Goal: Contribute content: Add original content to the website for others to see

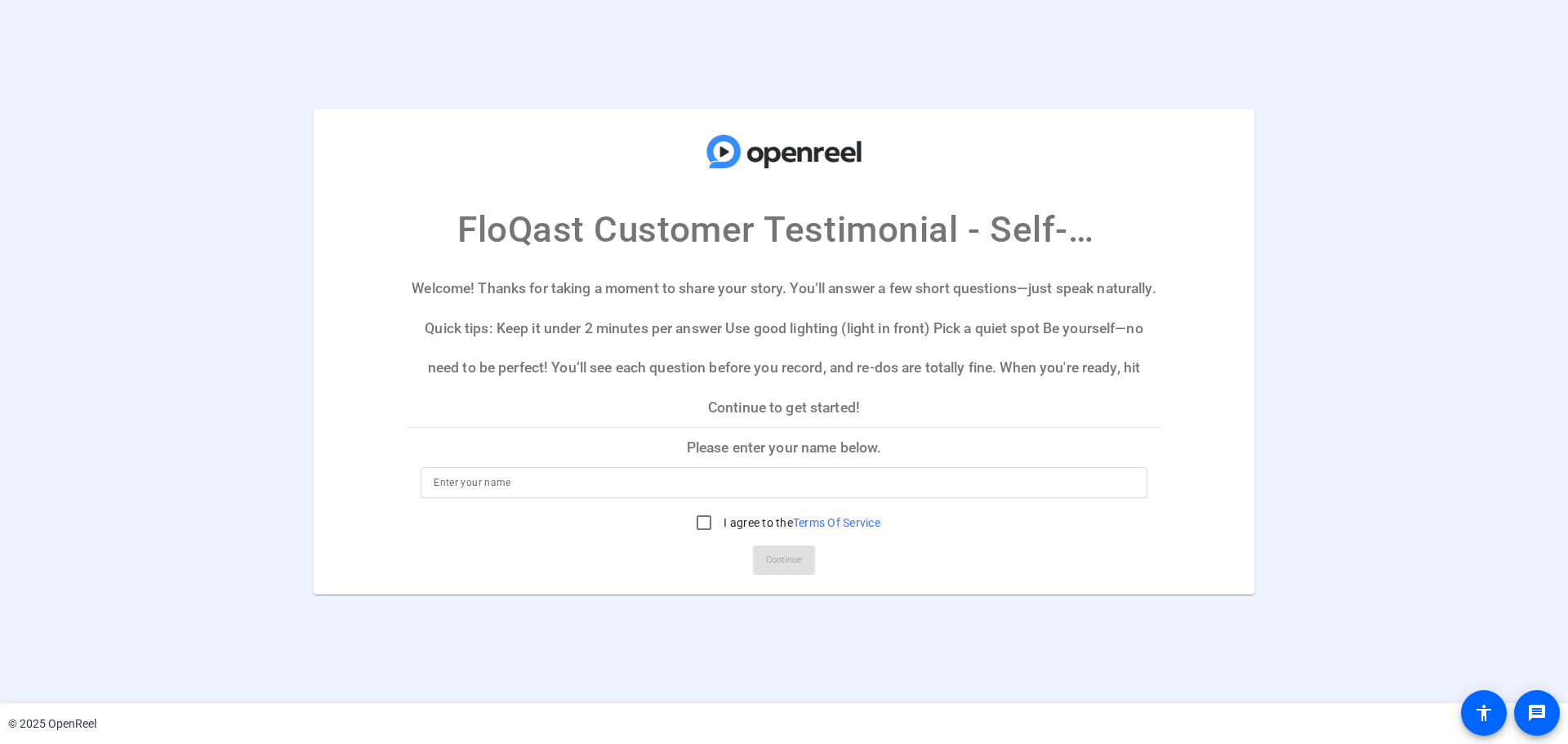
click at [624, 491] on input at bounding box center [784, 483] width 701 height 20
type input "[PERSON_NAME]"
click at [709, 520] on input "I agree to the Terms Of Service" at bounding box center [704, 522] width 33 height 33
checkbox input "true"
click at [783, 558] on span "Continue" at bounding box center [783, 560] width 36 height 25
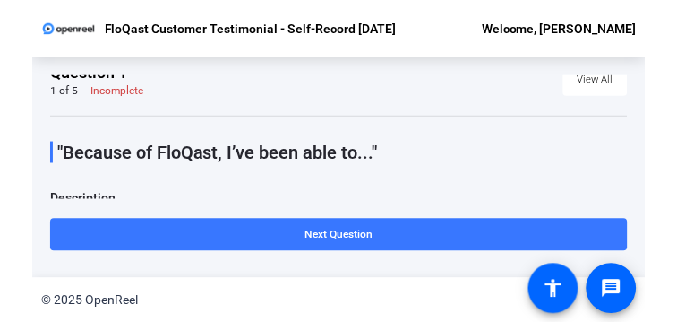
scroll to position [13, 0]
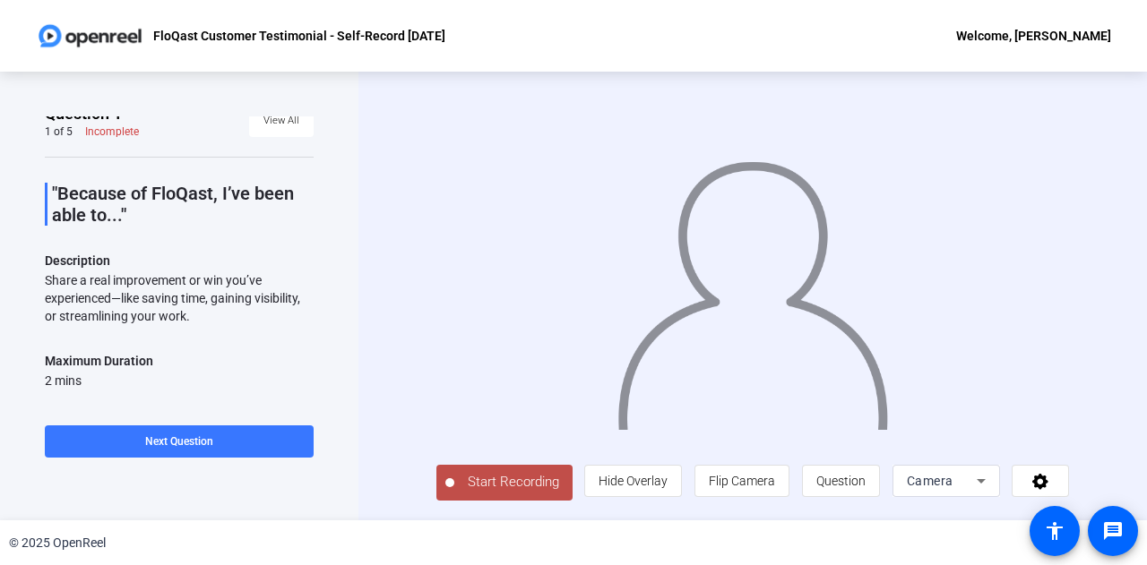
click at [505, 476] on span "Start Recording" at bounding box center [513, 482] width 118 height 21
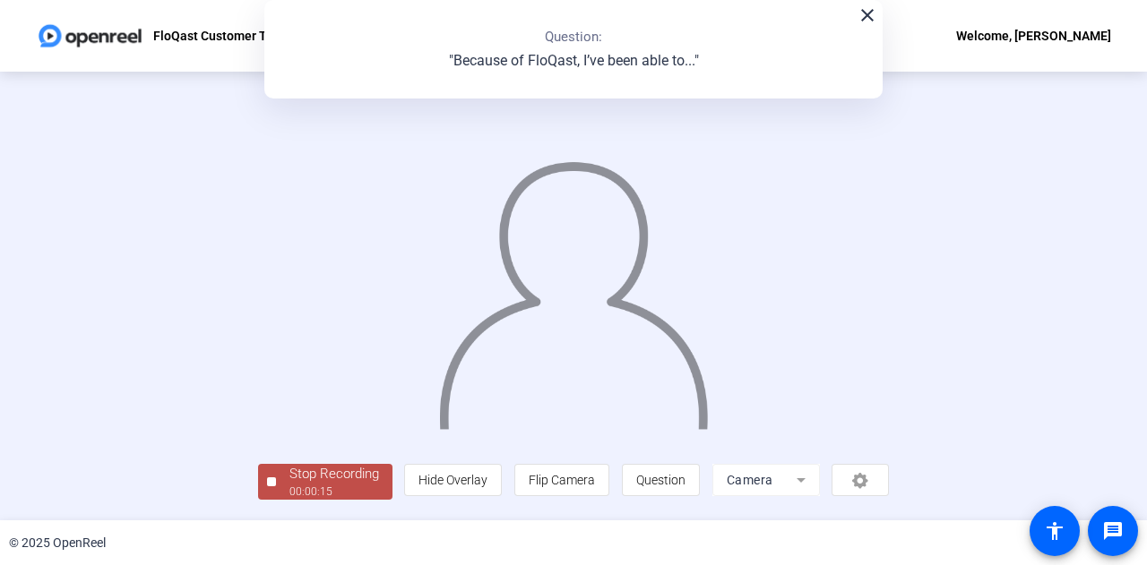
click at [329, 477] on div "Stop Recording" at bounding box center [334, 474] width 90 height 21
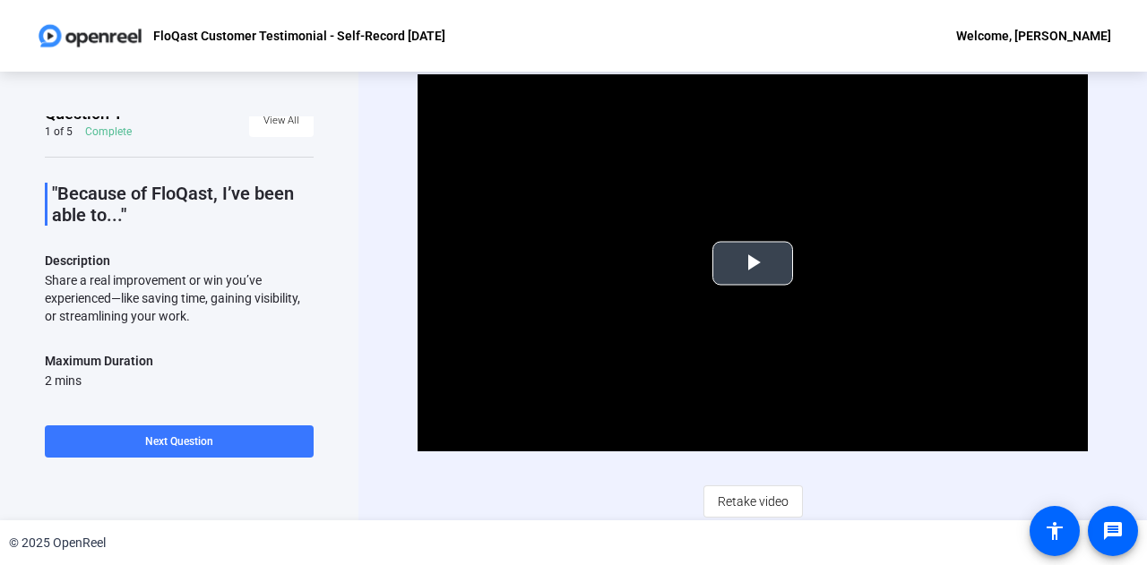
click at [753, 263] on span "Video Player" at bounding box center [753, 263] width 0 height 0
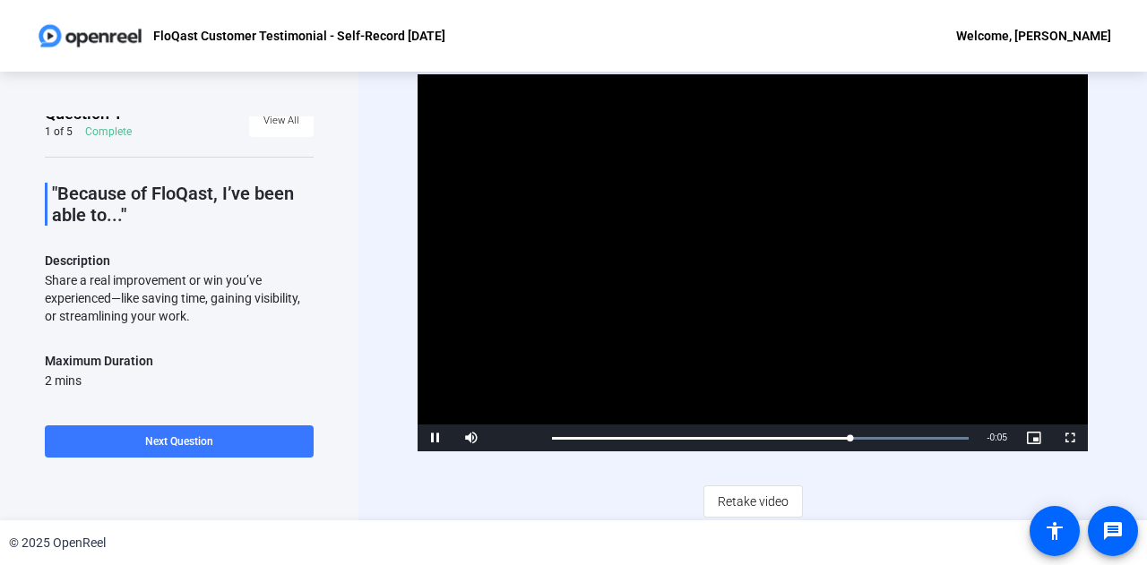
click at [425, 476] on div "Video Player is loading. Play Video Pause Mute Current Time 0:11 / Duration 0:1…" at bounding box center [752, 295] width 670 height 443
click at [467, 438] on span "Video Player" at bounding box center [471, 438] width 36 height 0
click at [469, 438] on span "Video Player" at bounding box center [471, 438] width 36 height 0
drag, startPoint x: 959, startPoint y: 436, endPoint x: 498, endPoint y: 445, distance: 461.5
click at [498, 445] on div "Play Mute 100% Current Time 0:00 / Duration 0:16 Loaded : 100.00% 0:00 0:00 Str…" at bounding box center [752, 438] width 670 height 27
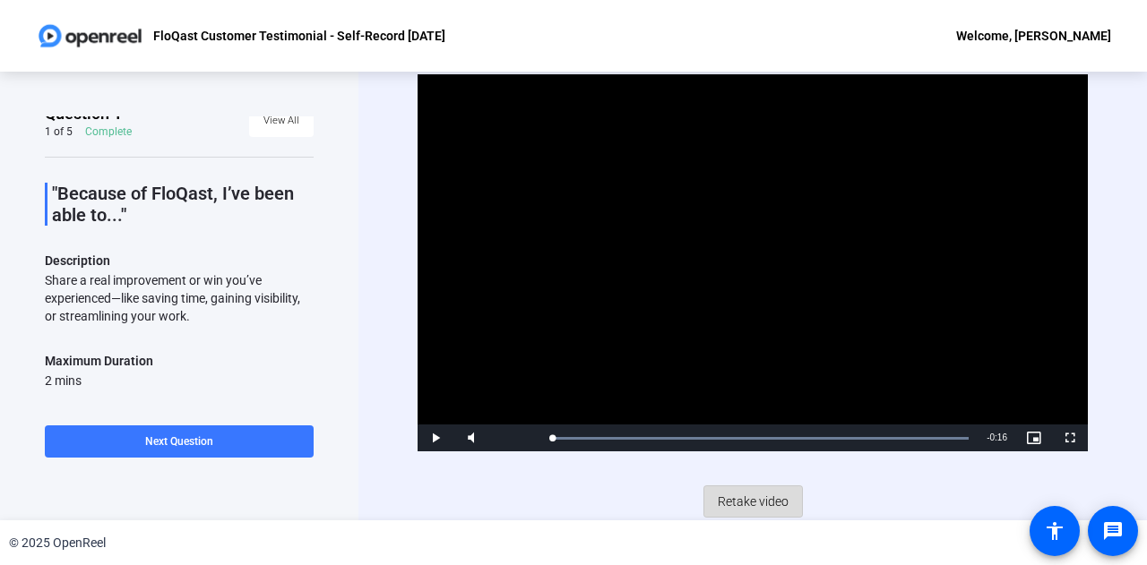
click at [761, 501] on span "Retake video" at bounding box center [753, 502] width 71 height 34
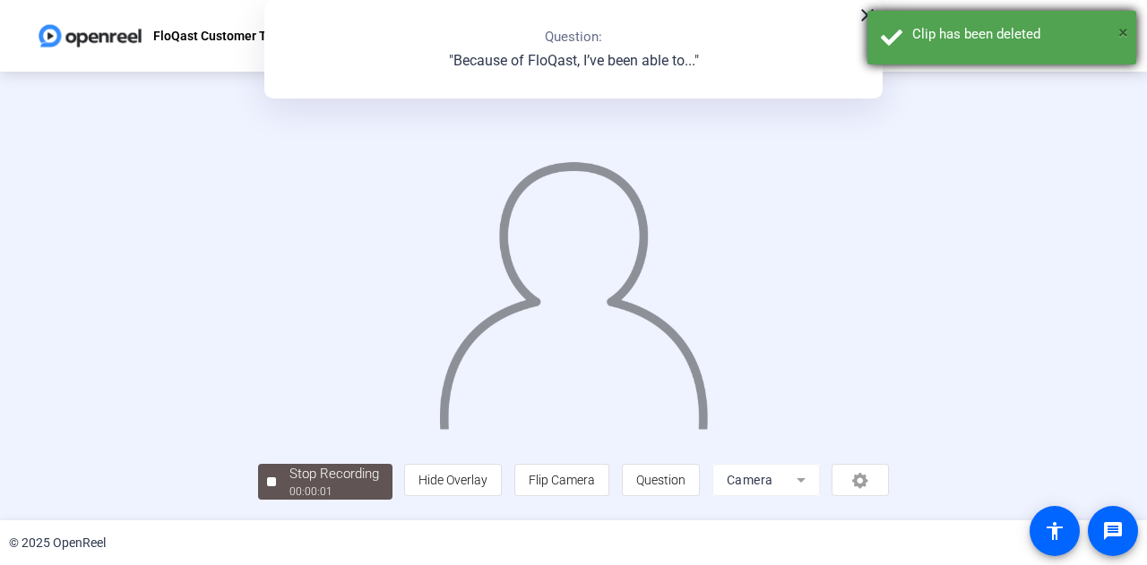
click at [1120, 31] on span "×" at bounding box center [1123, 33] width 10 height 22
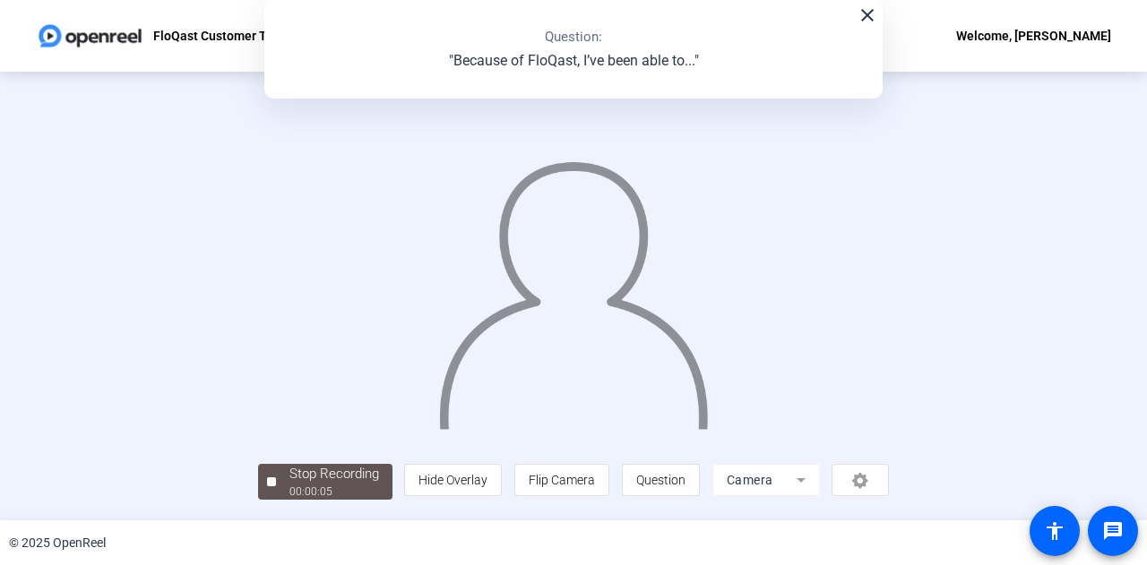
scroll to position [90, 0]
click at [258, 466] on div "Stop Recording 00:00:06 person Hide Overlay flip Flip Camera question_mark Ques…" at bounding box center [574, 479] width 632 height 39
click at [289, 477] on div "Stop Recording" at bounding box center [334, 474] width 90 height 21
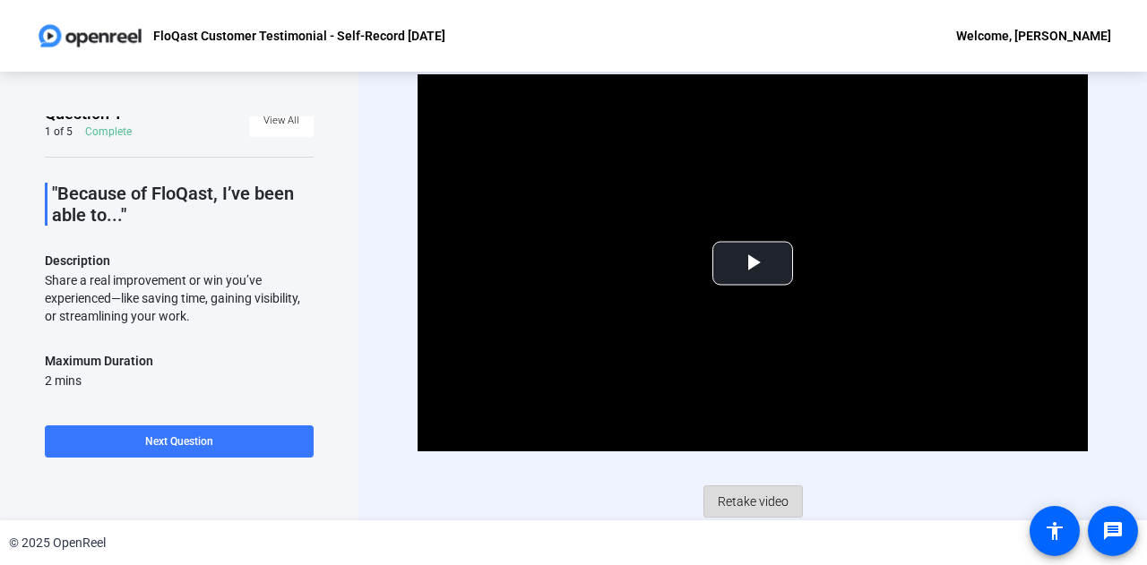
click at [751, 503] on span "Retake video" at bounding box center [753, 502] width 71 height 34
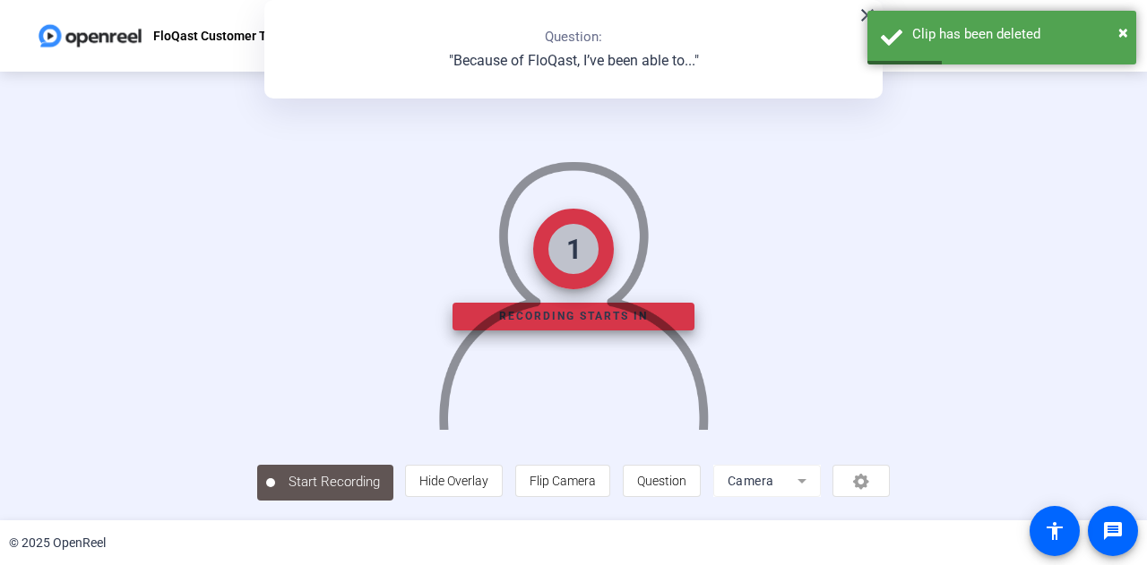
scroll to position [82, 0]
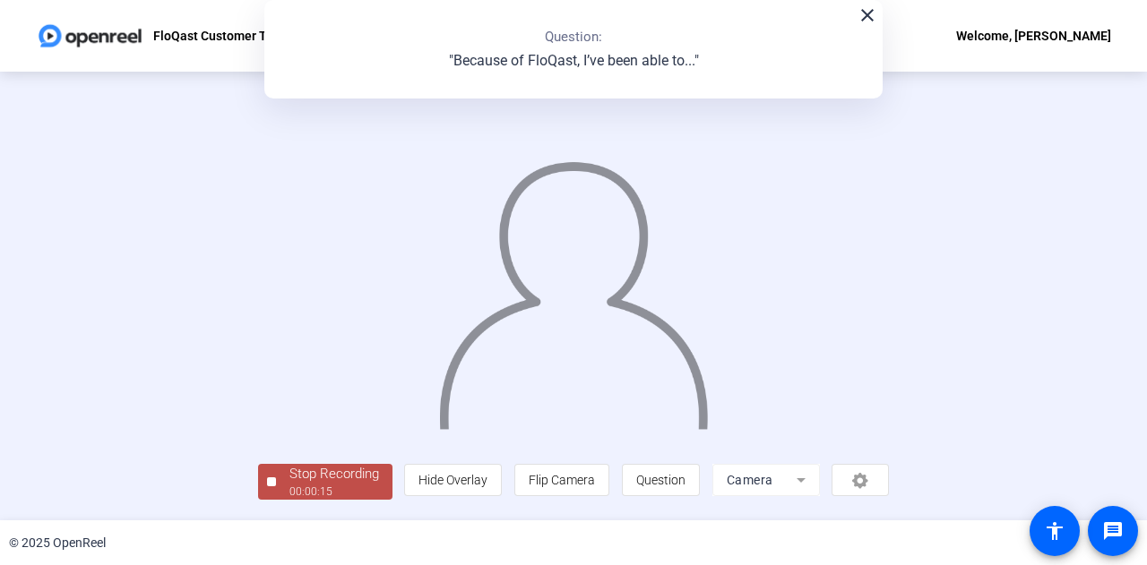
click at [289, 485] on div "Stop Recording" at bounding box center [334, 474] width 90 height 21
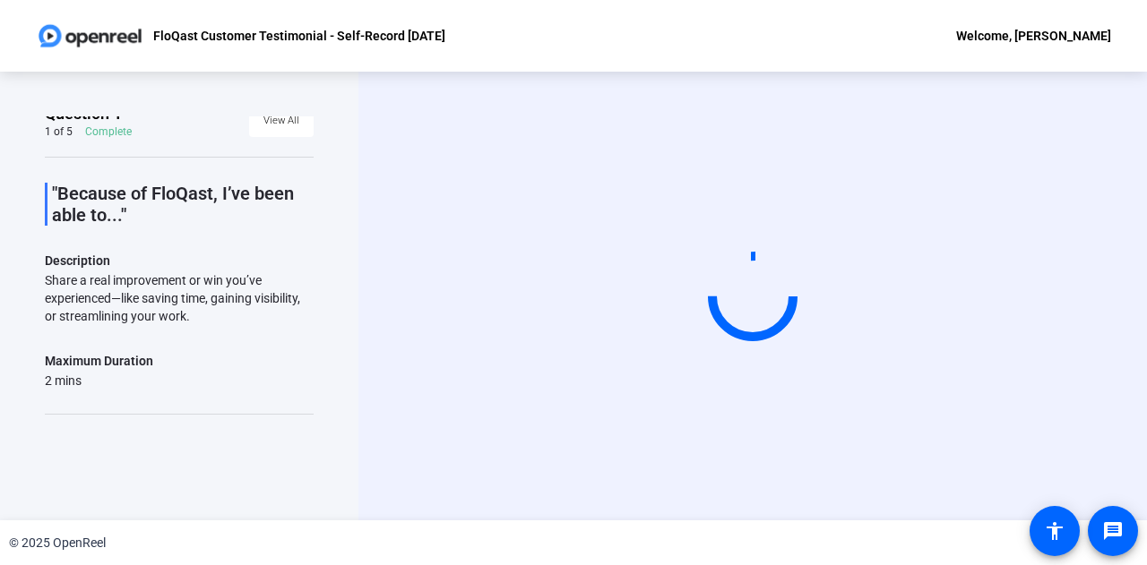
scroll to position [0, 0]
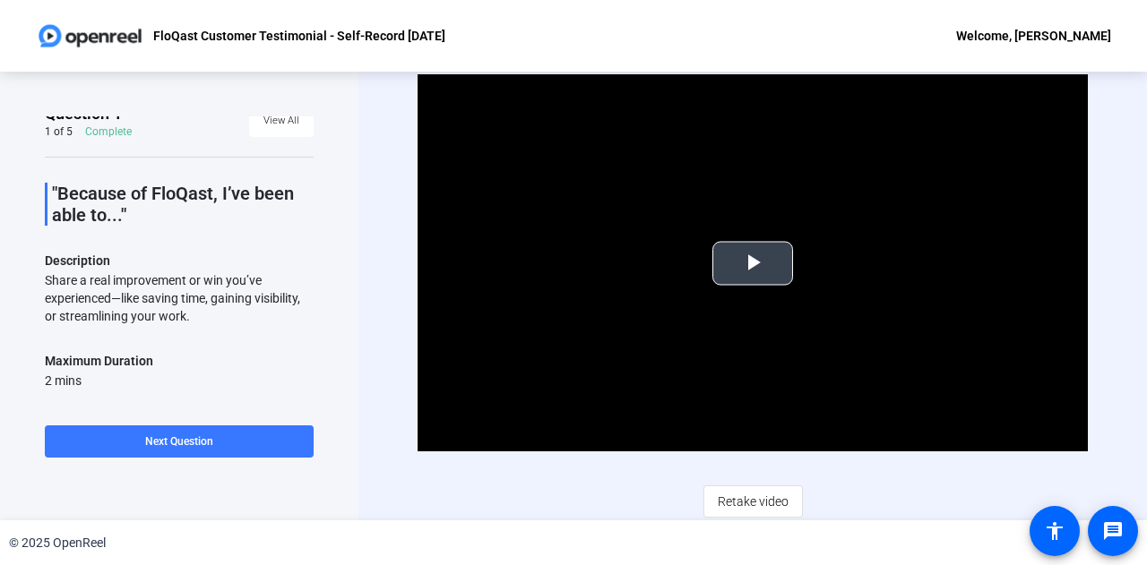
click at [753, 263] on span "Video Player" at bounding box center [753, 263] width 0 height 0
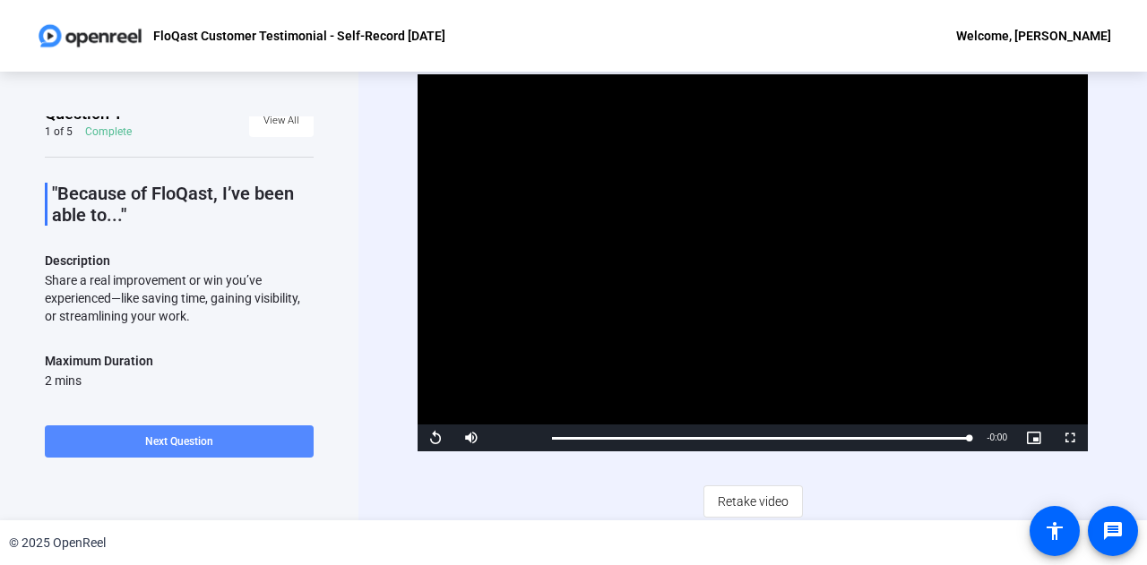
click at [167, 443] on span "Next Question" at bounding box center [179, 441] width 68 height 13
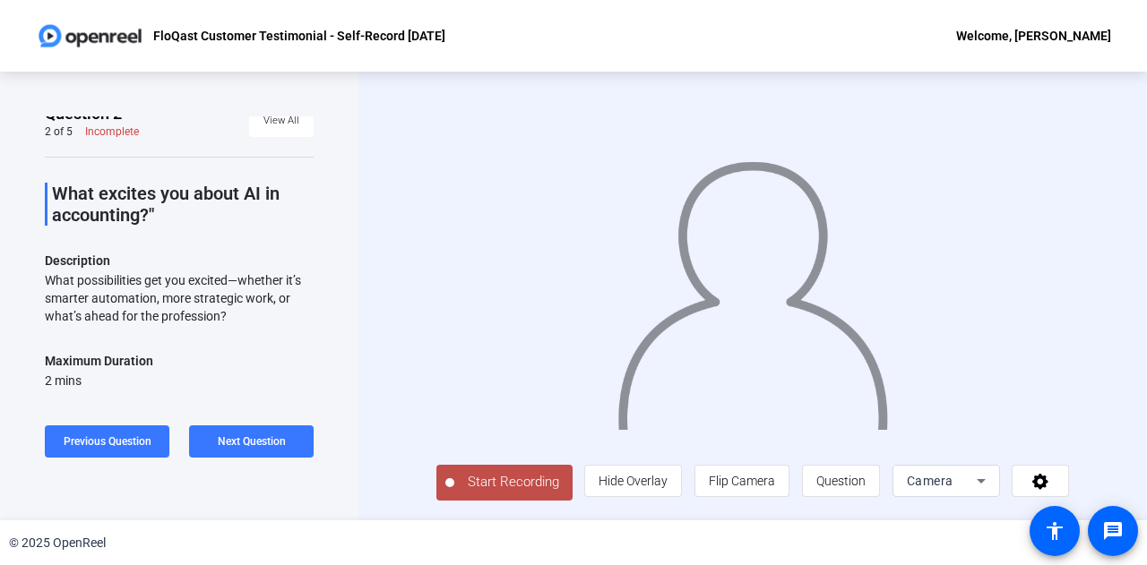
click at [485, 484] on span "Start Recording" at bounding box center [513, 482] width 118 height 21
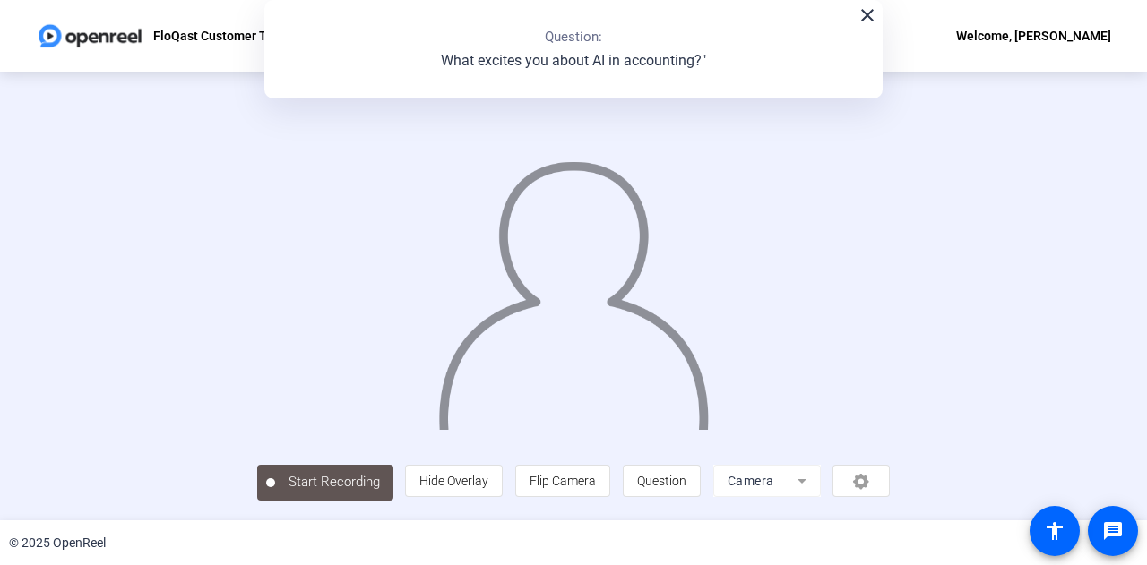
scroll to position [90, 0]
click at [289, 485] on div "Stop Recording" at bounding box center [334, 474] width 90 height 21
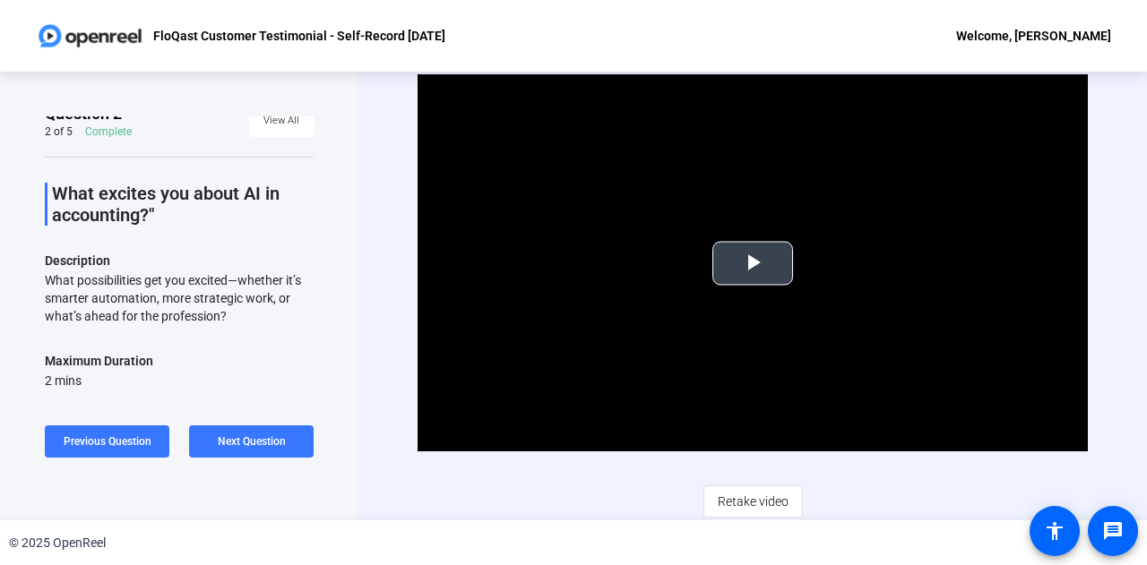
click at [753, 263] on span "Video Player" at bounding box center [753, 263] width 0 height 0
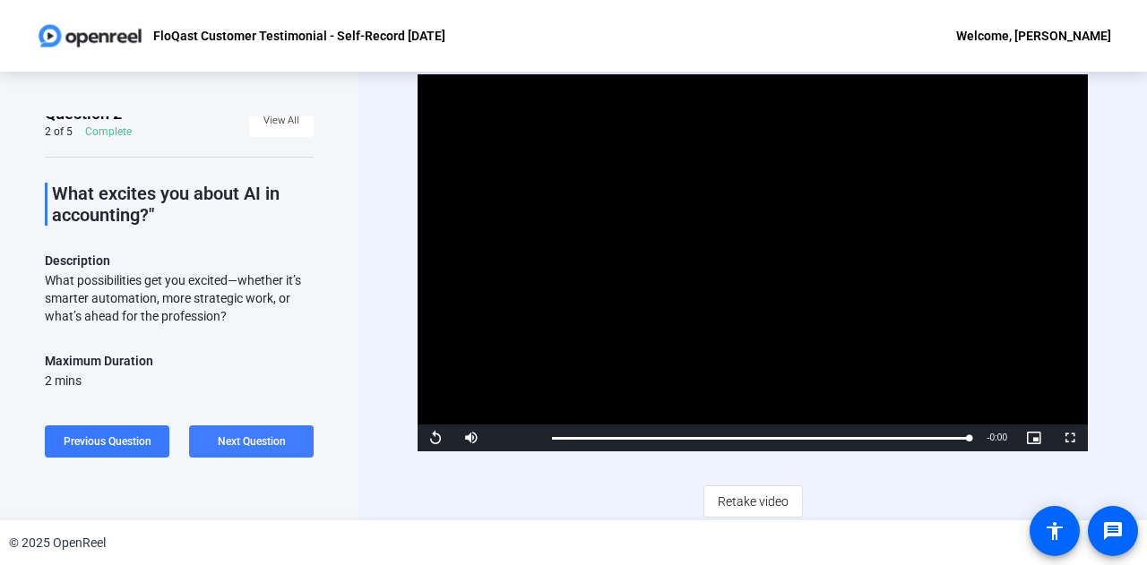
click at [253, 438] on span "Next Question" at bounding box center [252, 441] width 68 height 13
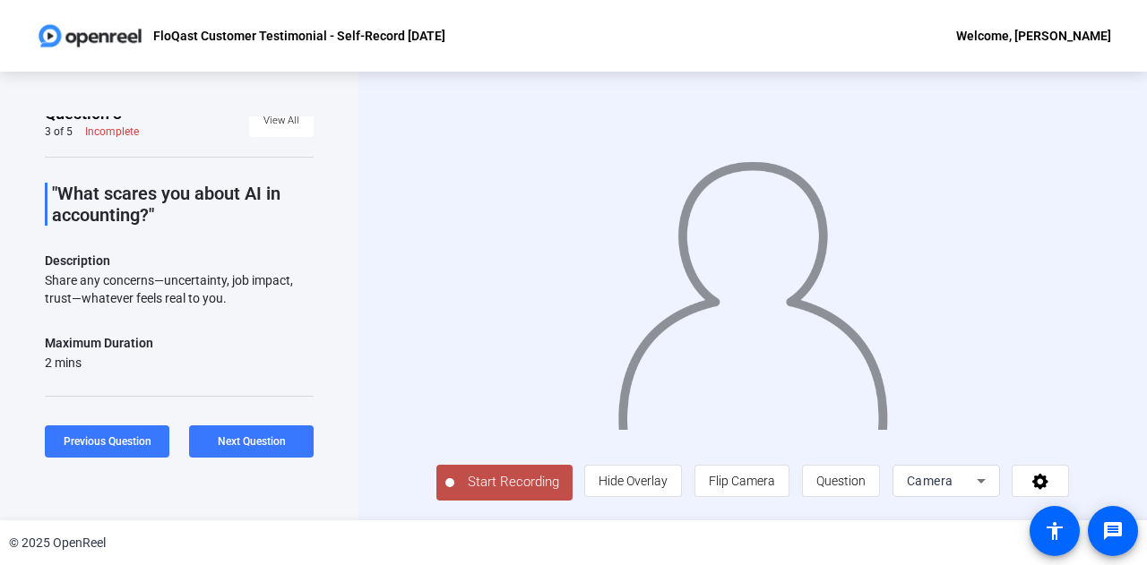
click at [493, 490] on span "Start Recording" at bounding box center [513, 482] width 118 height 21
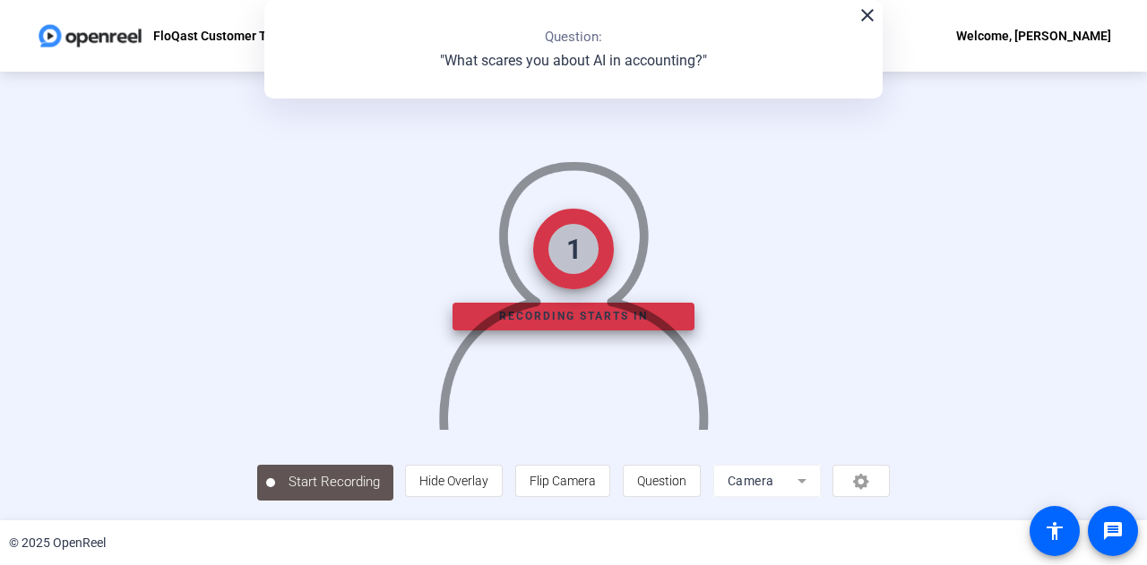
scroll to position [90, 0]
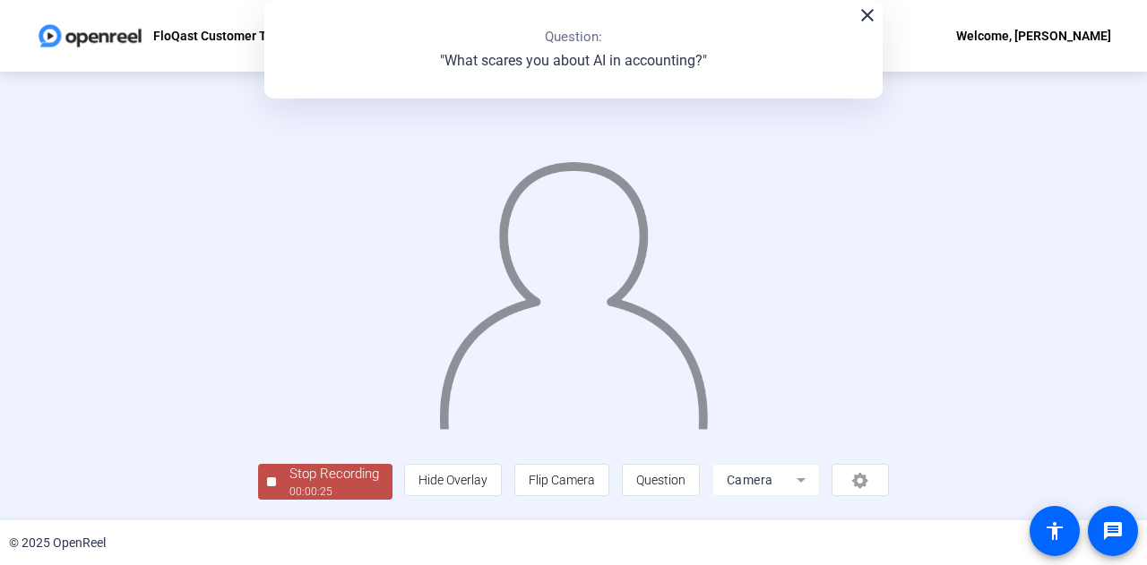
click at [289, 478] on div "Stop Recording" at bounding box center [334, 474] width 90 height 21
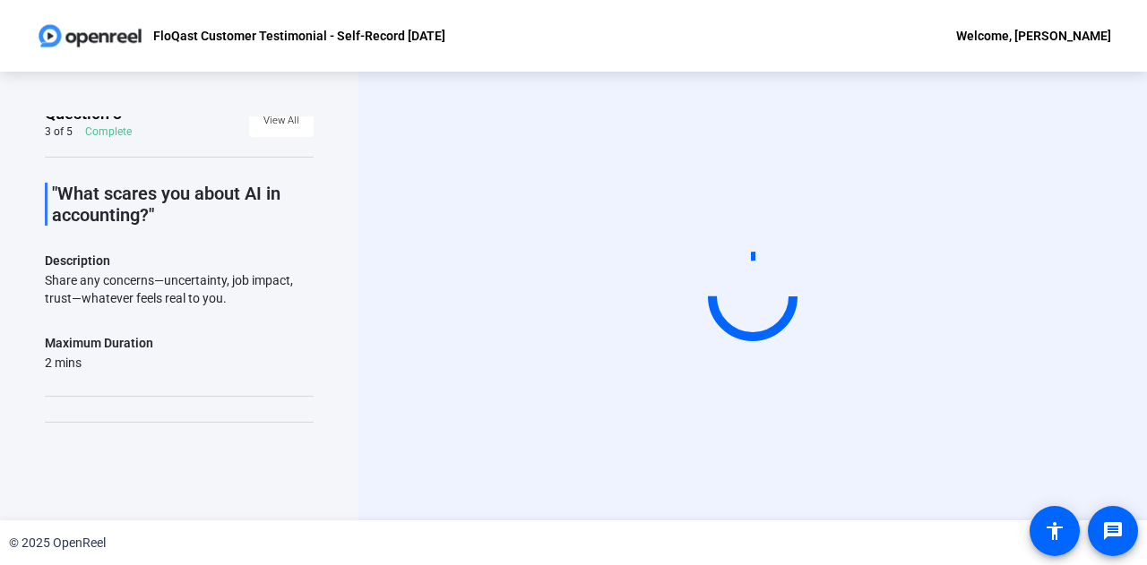
scroll to position [0, 0]
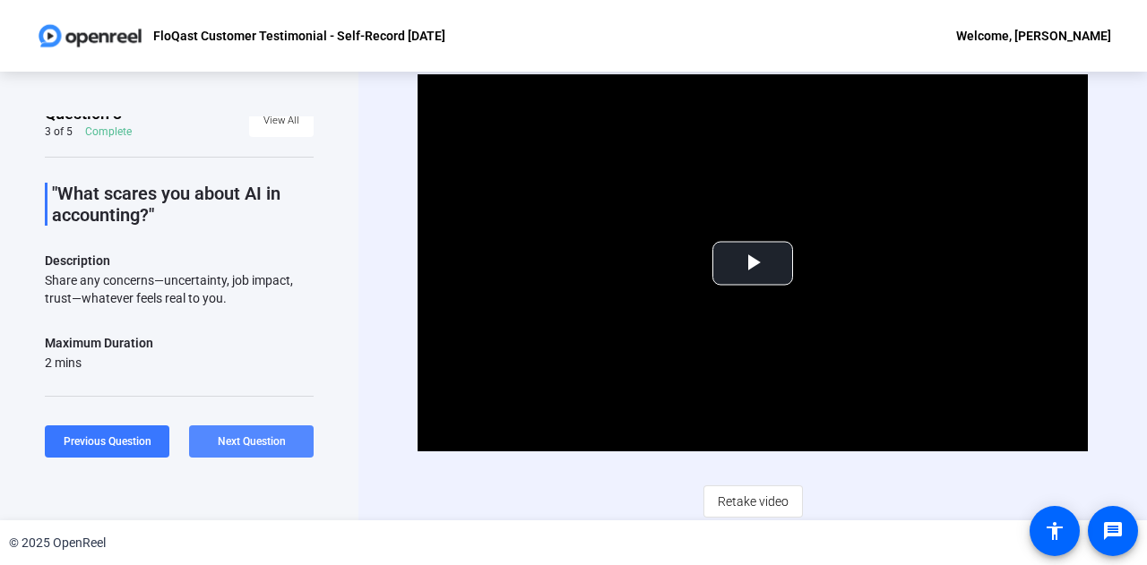
click at [237, 443] on span "Next Question" at bounding box center [252, 441] width 68 height 13
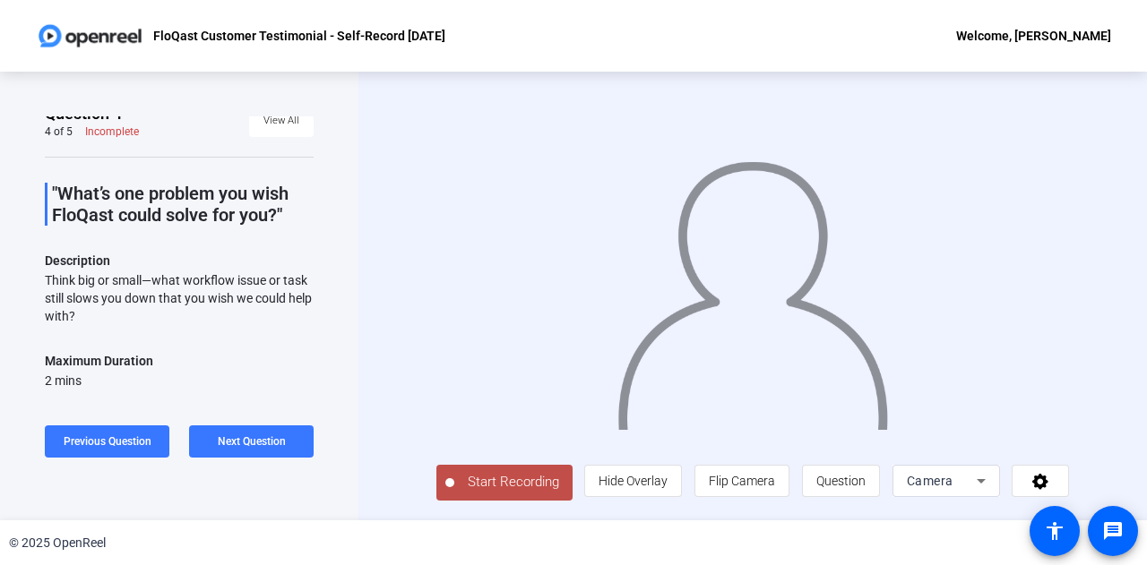
click at [475, 488] on span "Start Recording" at bounding box center [513, 482] width 118 height 21
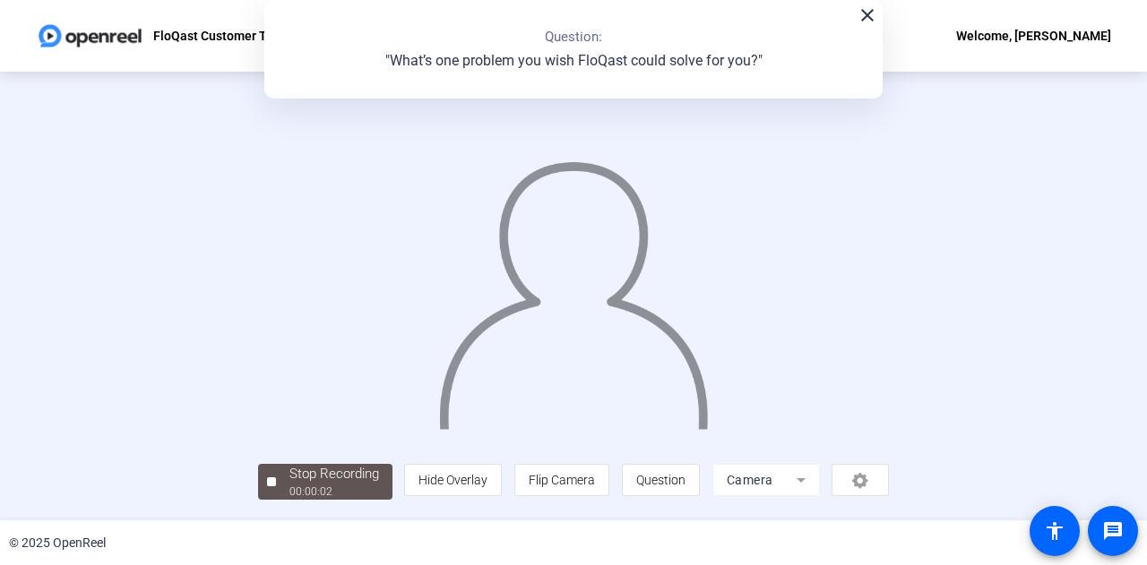
scroll to position [90, 0]
click at [289, 481] on div "Stop Recording" at bounding box center [334, 474] width 90 height 21
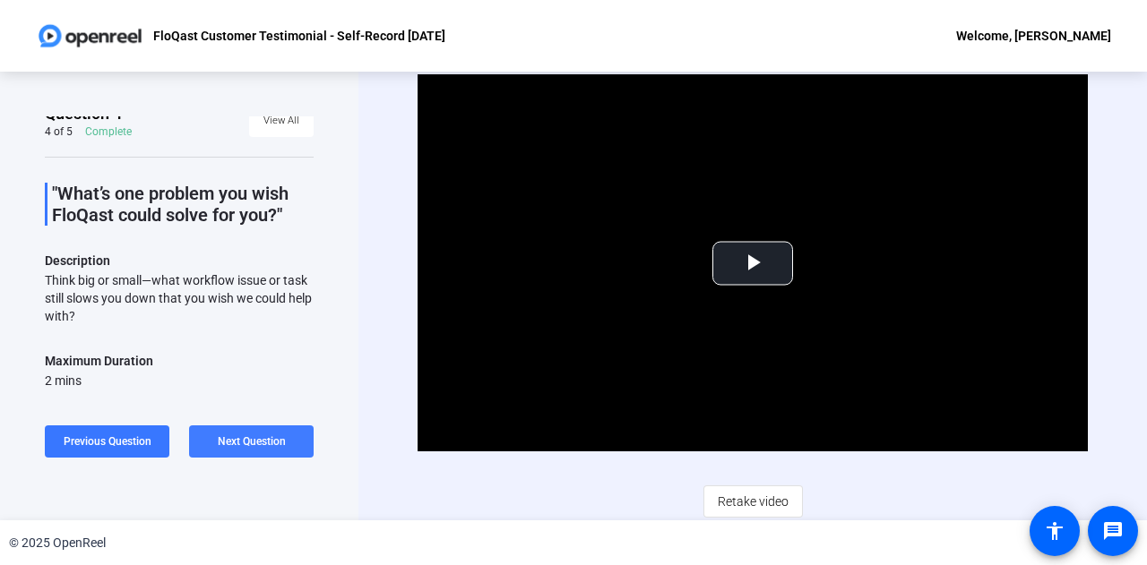
click at [253, 436] on span "Next Question" at bounding box center [252, 441] width 68 height 13
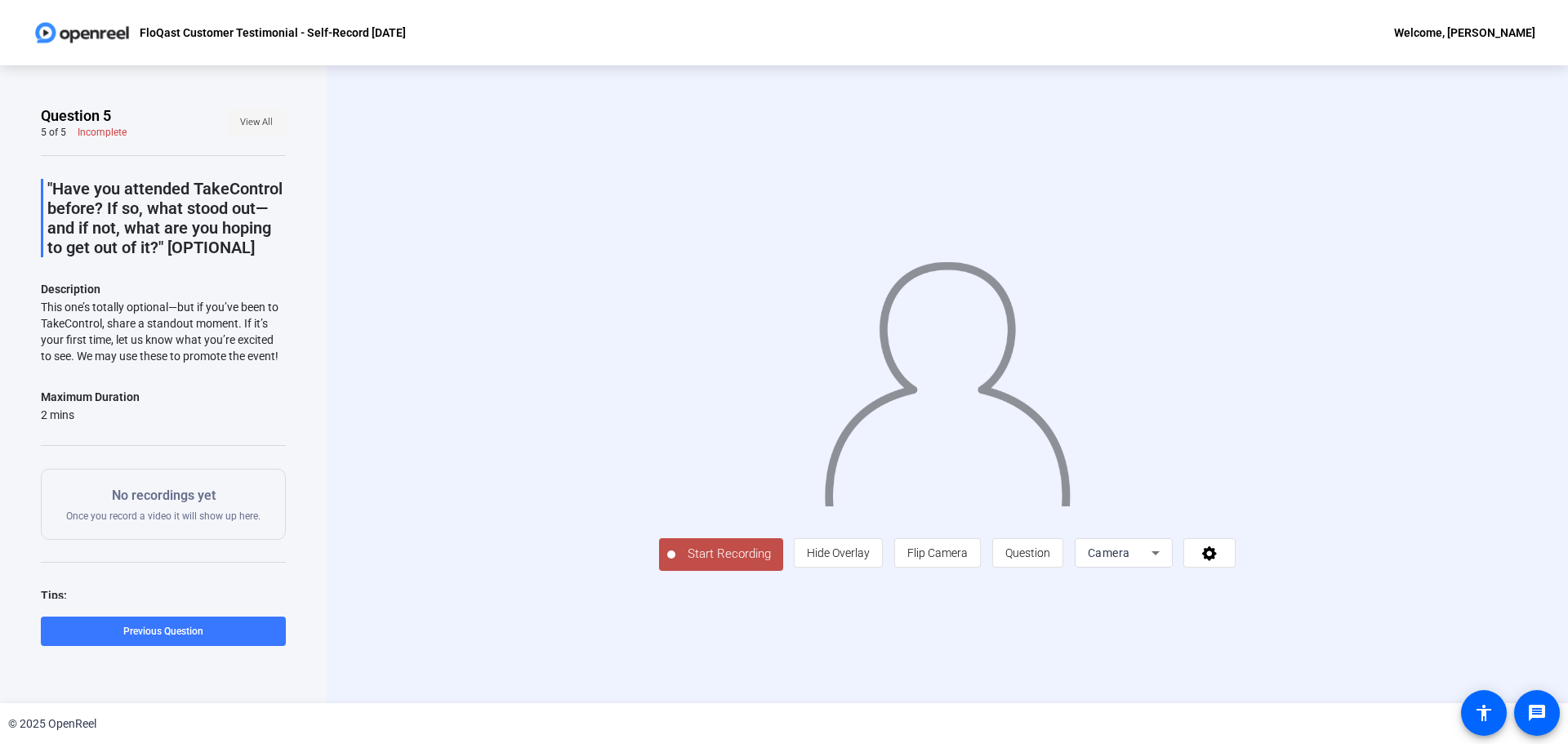
click at [255, 120] on span "View All" at bounding box center [256, 122] width 33 height 25
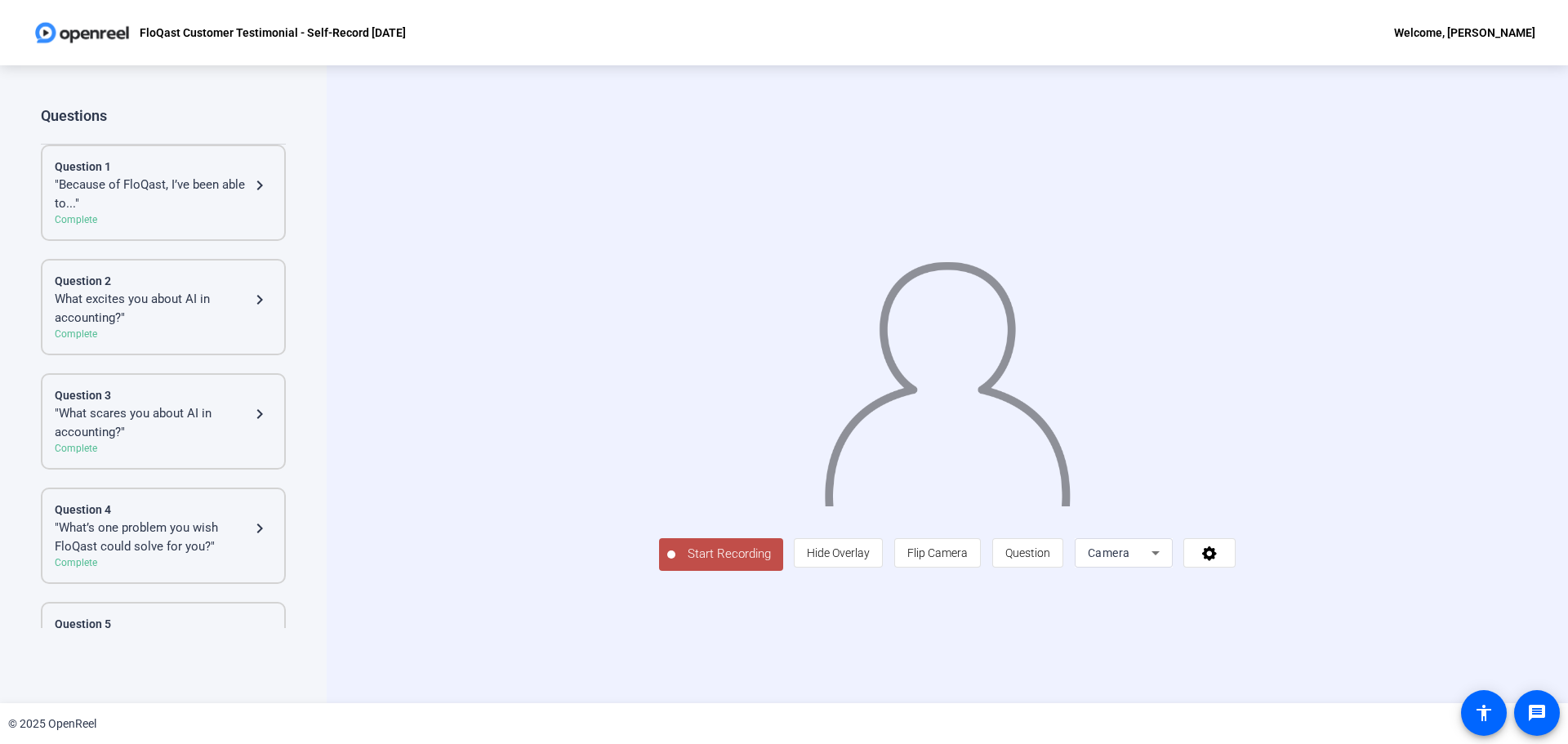
scroll to position [107, 0]
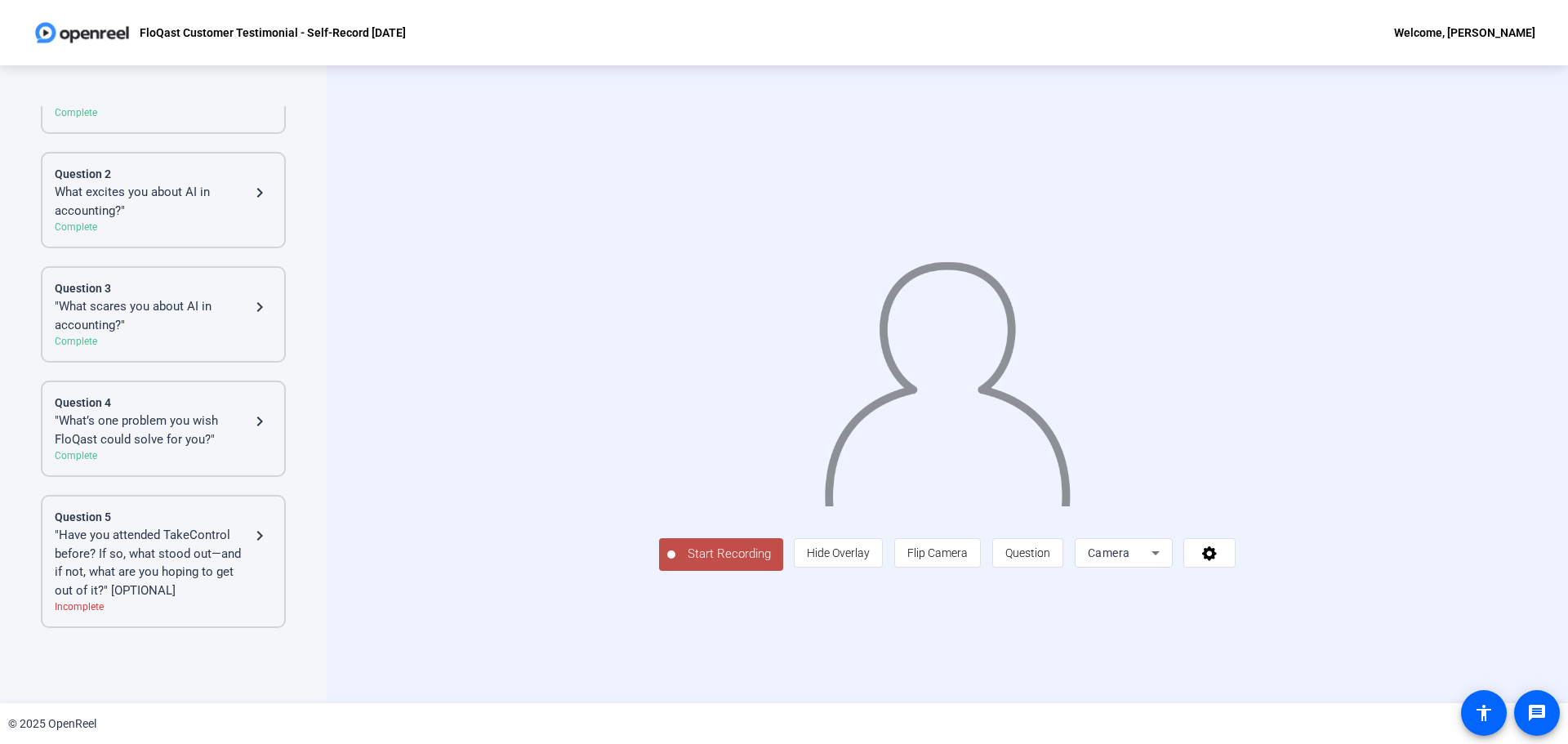
click at [210, 567] on div ""Have you attended TakeControl before? If so, what stood out—and if not, what a…" at bounding box center [152, 563] width 195 height 74
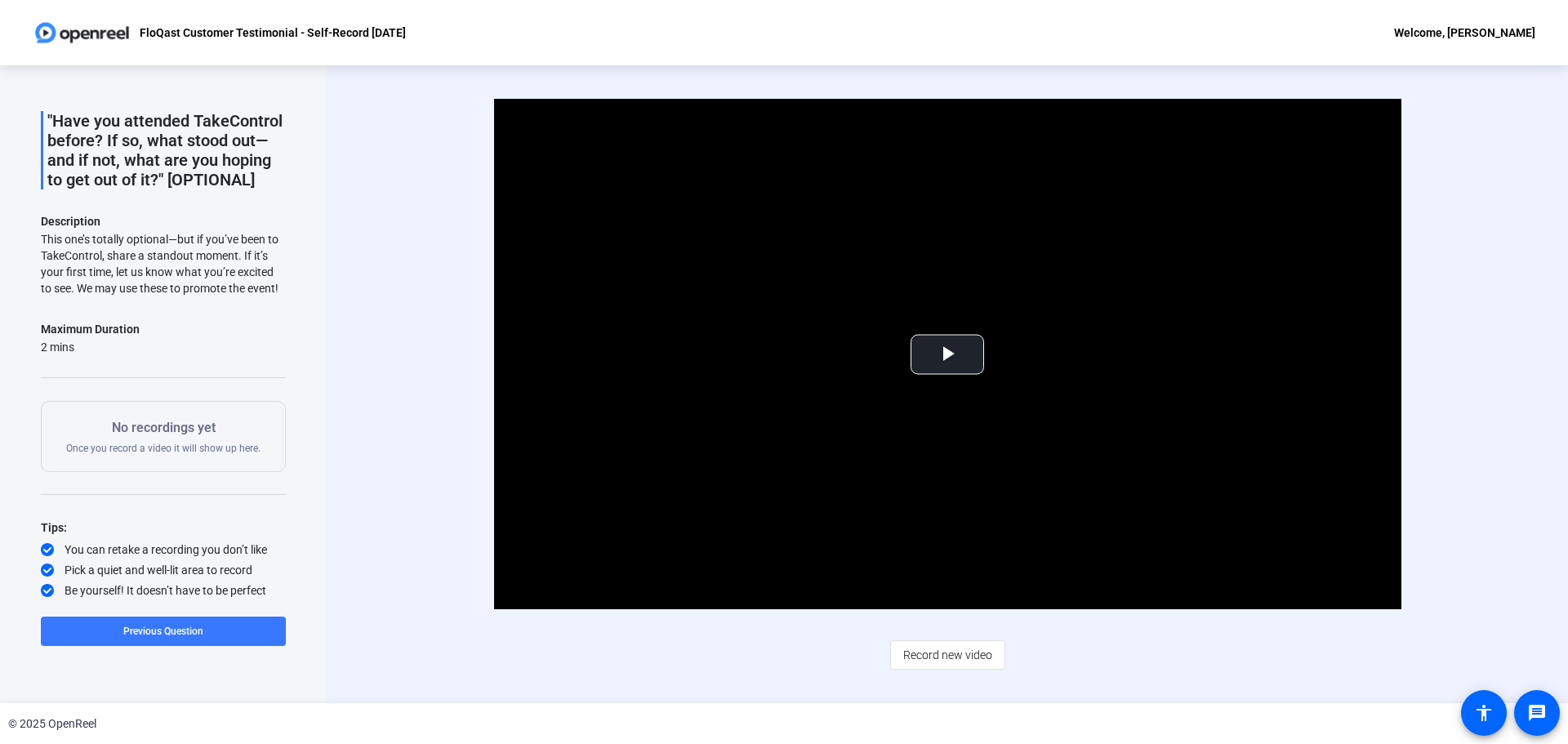
scroll to position [0, 0]
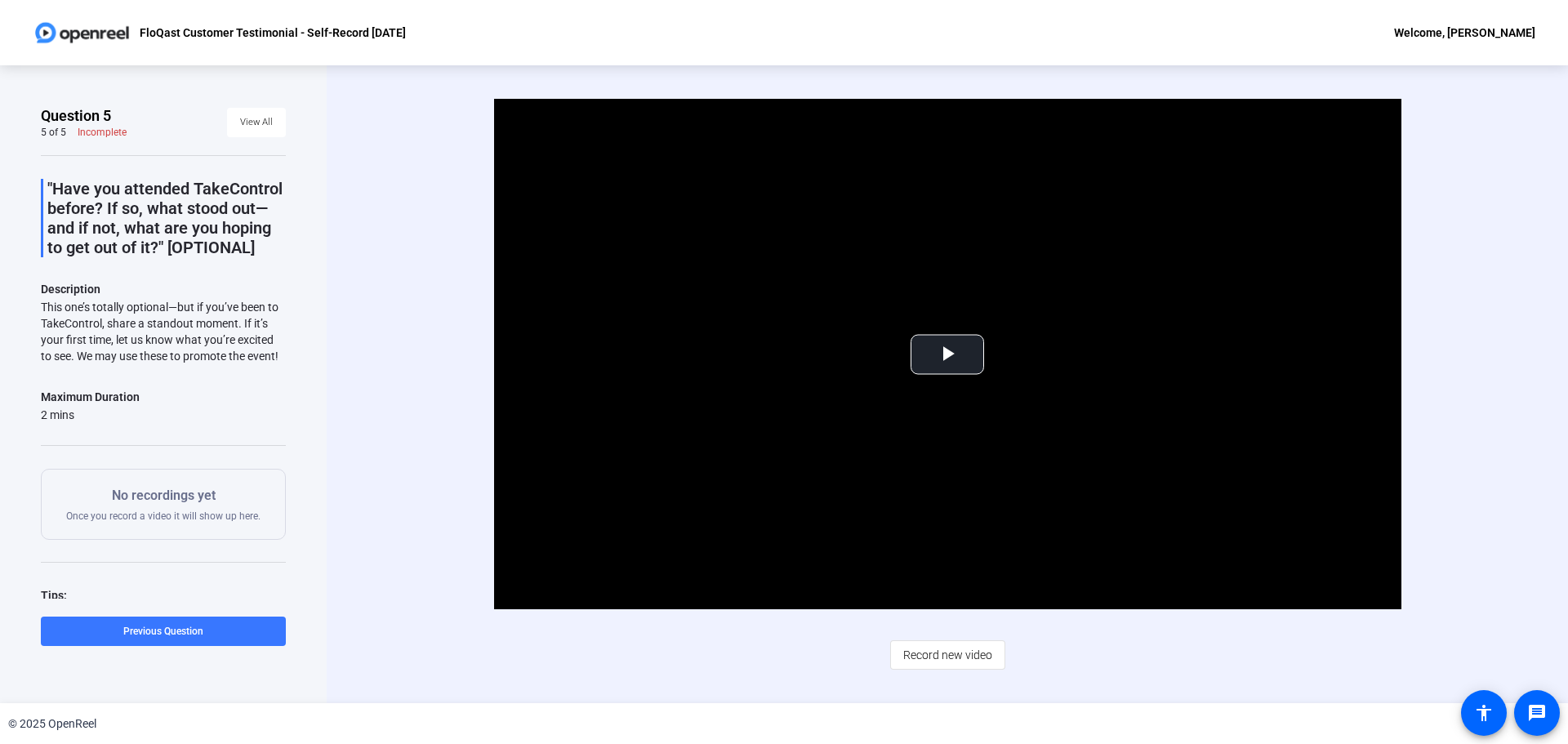
click at [98, 226] on p ""Have you attended TakeControl before? If so, what stood out—and if not, what a…" at bounding box center [167, 218] width 239 height 78
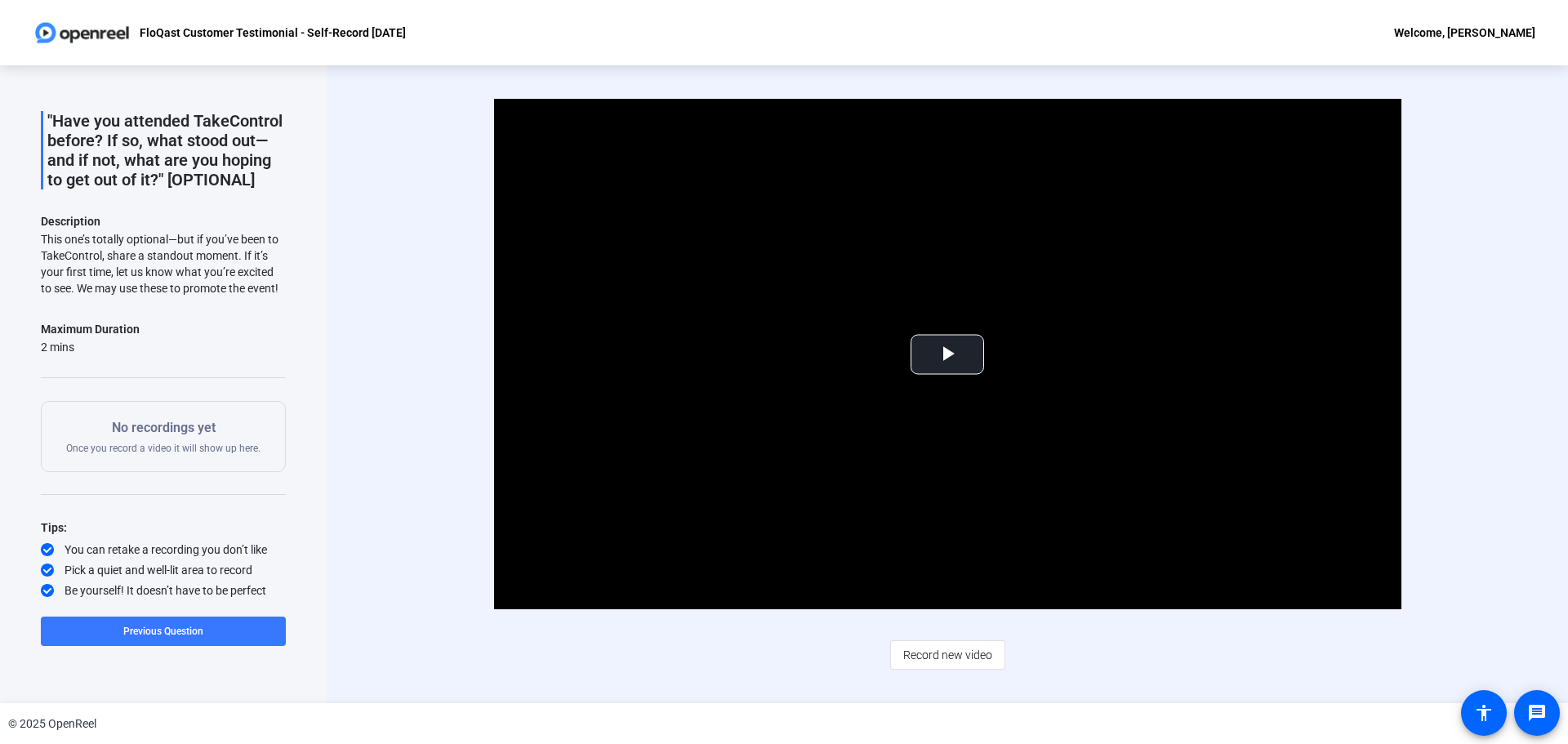
drag, startPoint x: 148, startPoint y: 433, endPoint x: 65, endPoint y: 188, distance: 258.7
click at [147, 432] on p "No recordings yet" at bounding box center [163, 429] width 194 height 20
drag, startPoint x: 101, startPoint y: 184, endPoint x: 110, endPoint y: 289, distance: 105.4
click at [105, 188] on div ""Have you attended TakeControl before? If so, what stood out—and if not, what a…" at bounding box center [163, 343] width 245 height 512
drag, startPoint x: 91, startPoint y: 307, endPoint x: 90, endPoint y: 317, distance: 10.0
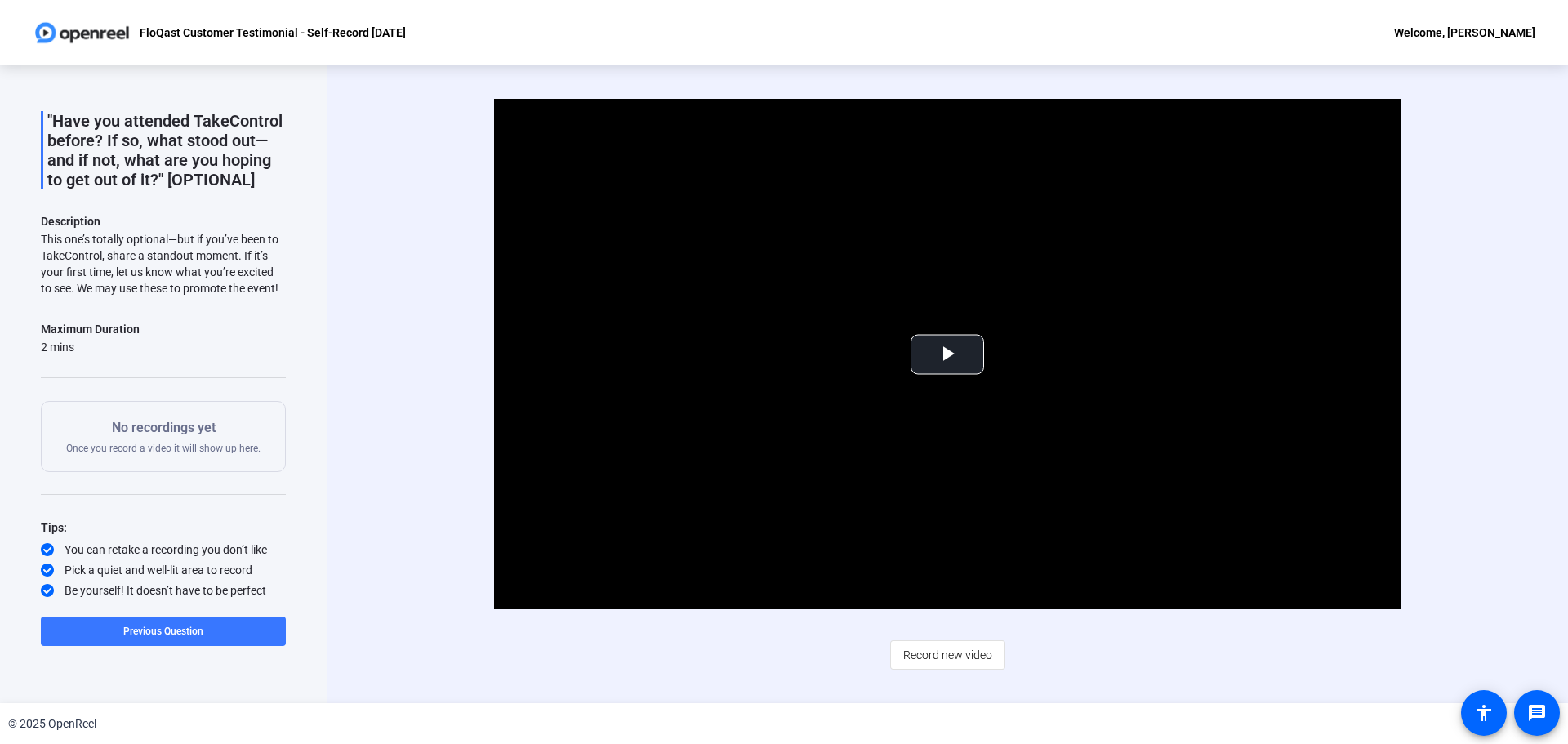
click at [90, 315] on div ""Have you attended TakeControl before? If so, what stood out—and if not, what a…" at bounding box center [163, 343] width 245 height 512
click at [169, 269] on div "This one’s totally optional—but if you’ve been to TakeControl, share a standout…" at bounding box center [163, 264] width 245 height 66
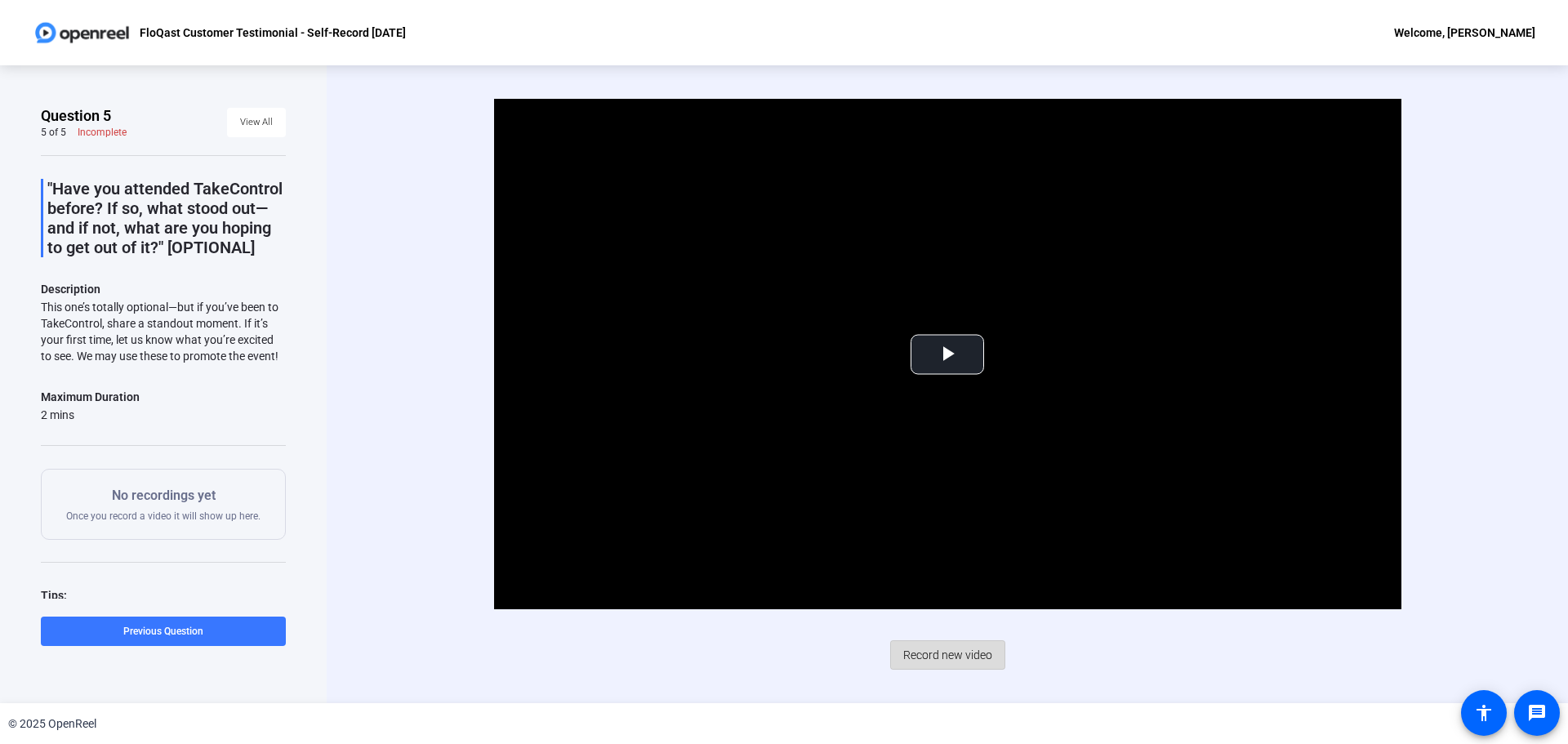
click at [950, 660] on span "Record new video" at bounding box center [948, 655] width 89 height 31
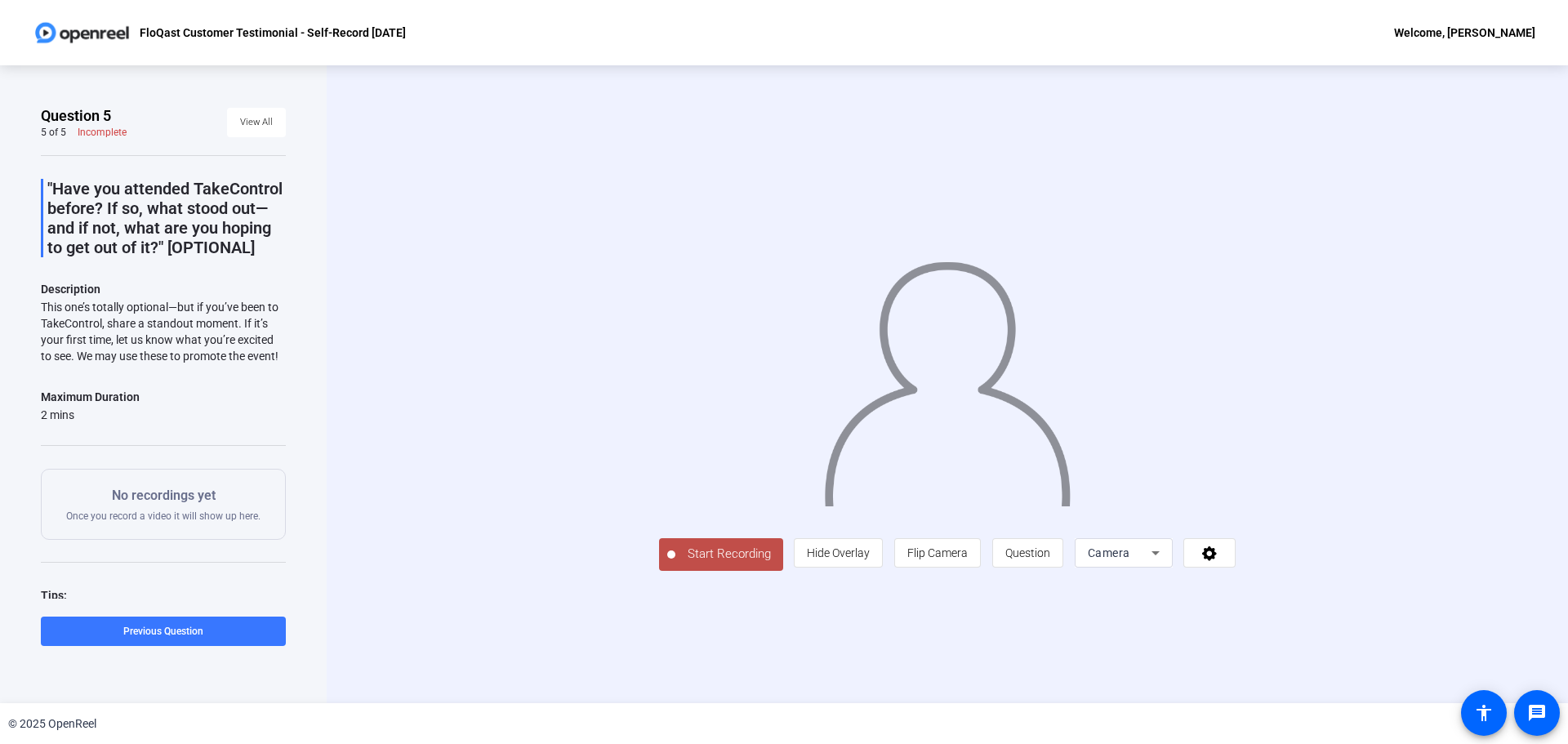
click at [676, 563] on span "Start Recording" at bounding box center [729, 554] width 108 height 19
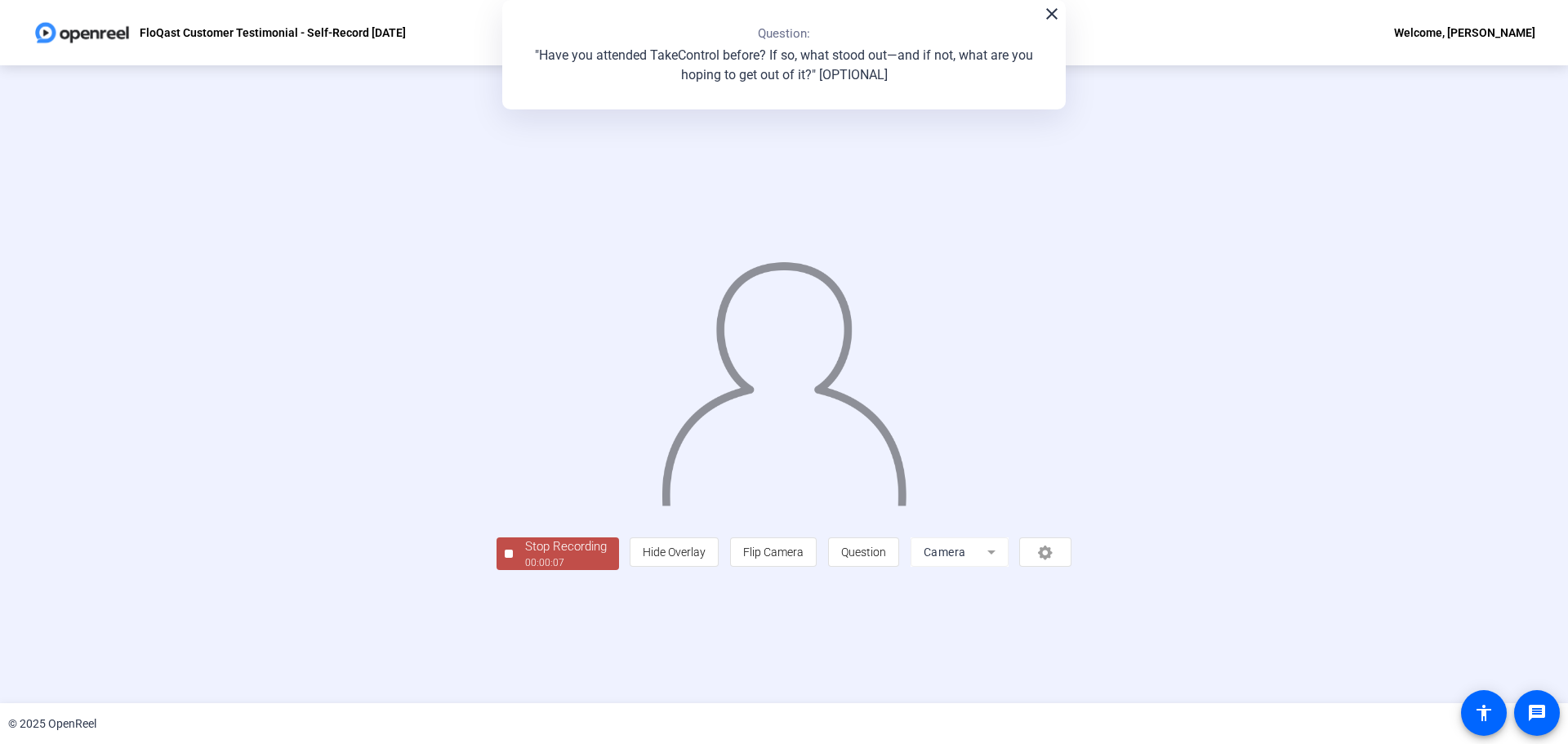
click at [525, 556] on div "Stop Recording" at bounding box center [566, 546] width 82 height 19
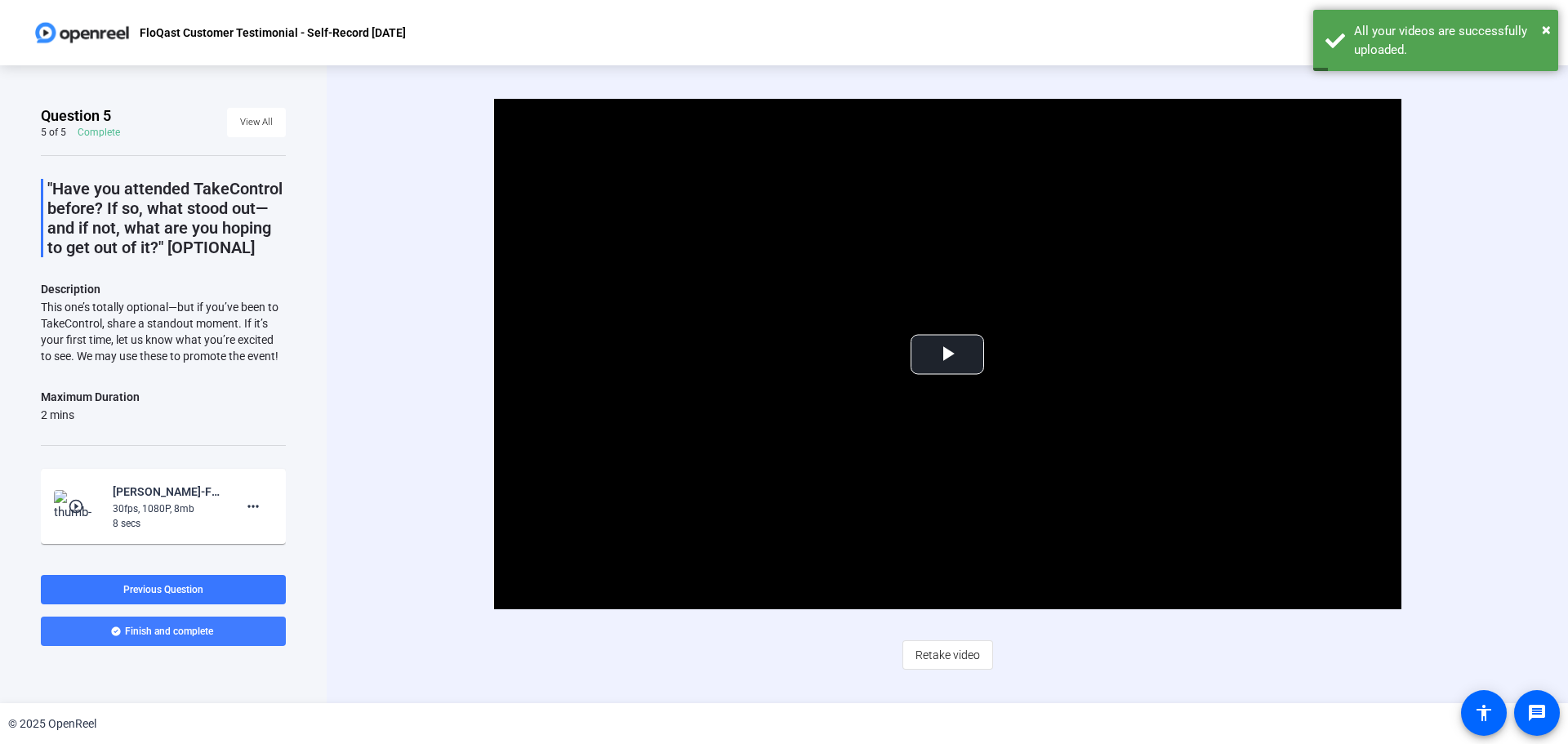
click at [160, 632] on span "Finish and complete" at bounding box center [169, 631] width 88 height 13
